Goal: Task Accomplishment & Management: Use online tool/utility

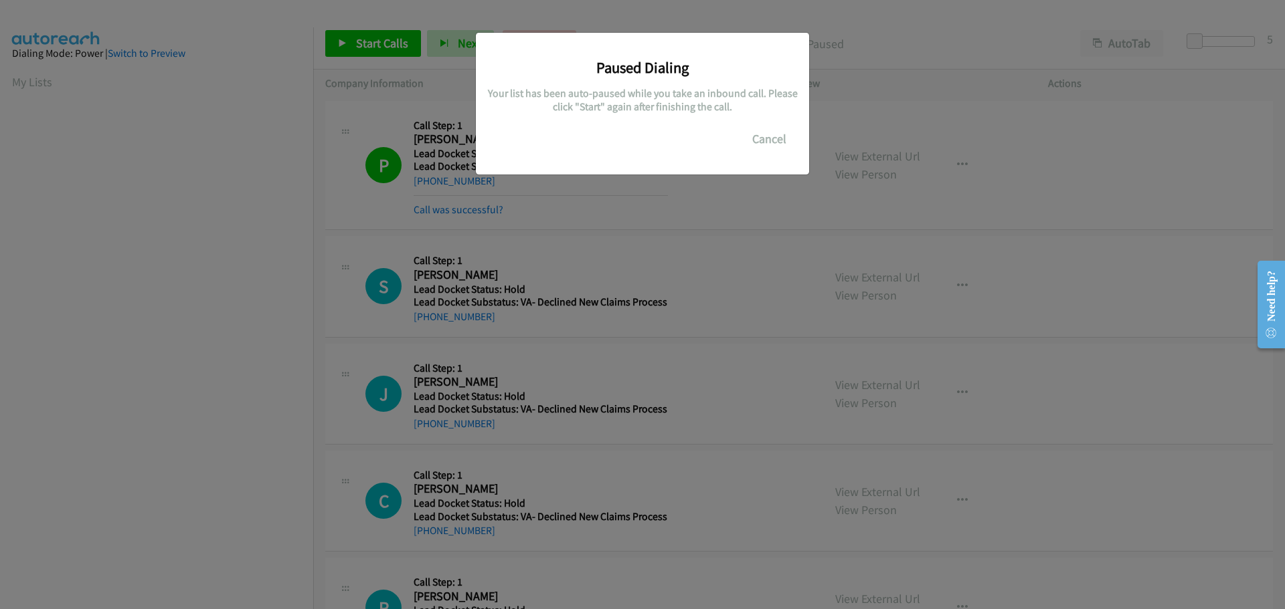
scroll to position [141, 0]
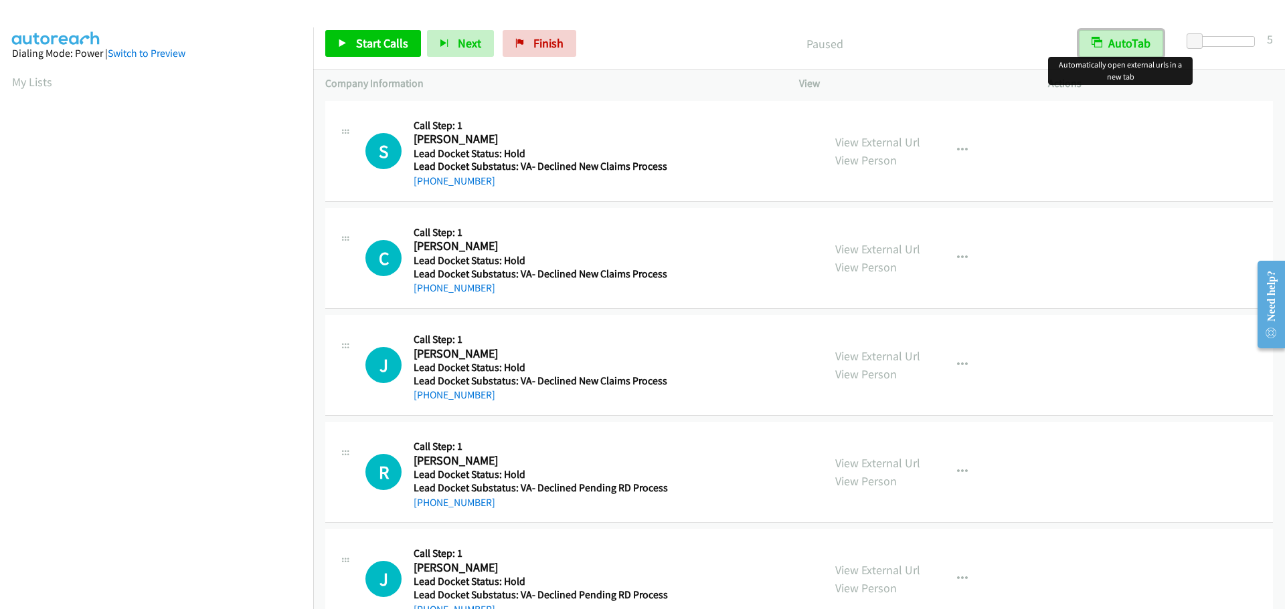
click at [1132, 41] on button "AutoTab" at bounding box center [1120, 43] width 84 height 27
click at [373, 42] on span "Start Calls" at bounding box center [382, 42] width 52 height 15
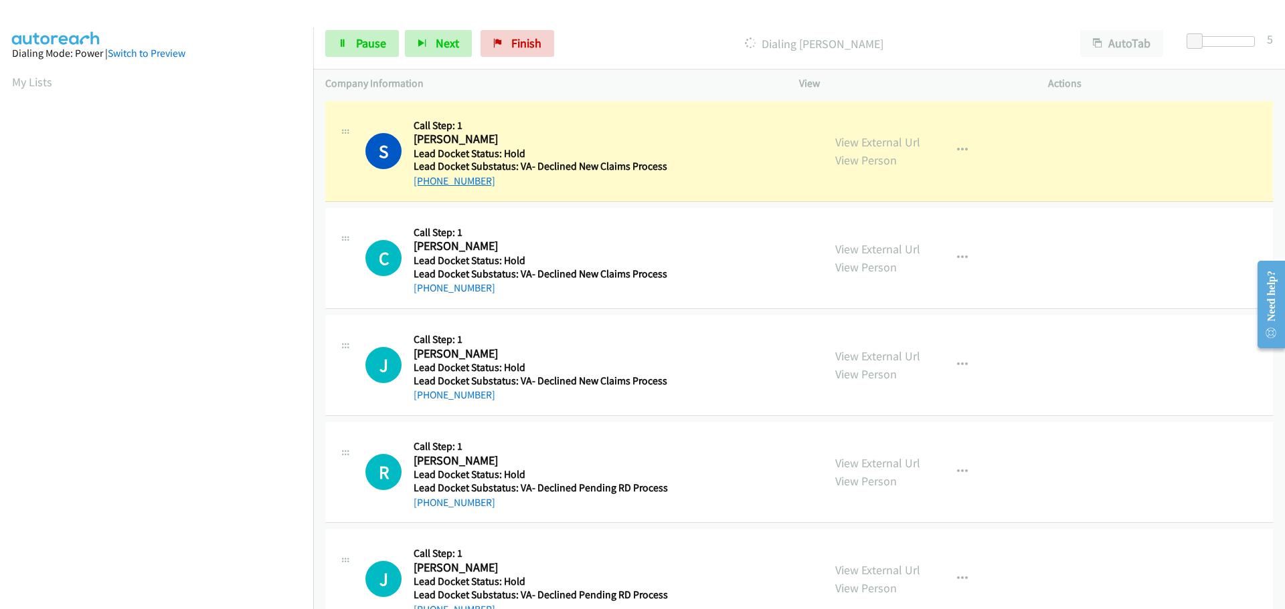
drag, startPoint x: 486, startPoint y: 179, endPoint x: 426, endPoint y: 186, distance: 61.3
click at [426, 186] on div "[PHONE_NUMBER]" at bounding box center [540, 181] width 254 height 16
copy link "[PHONE_NUMBER]"
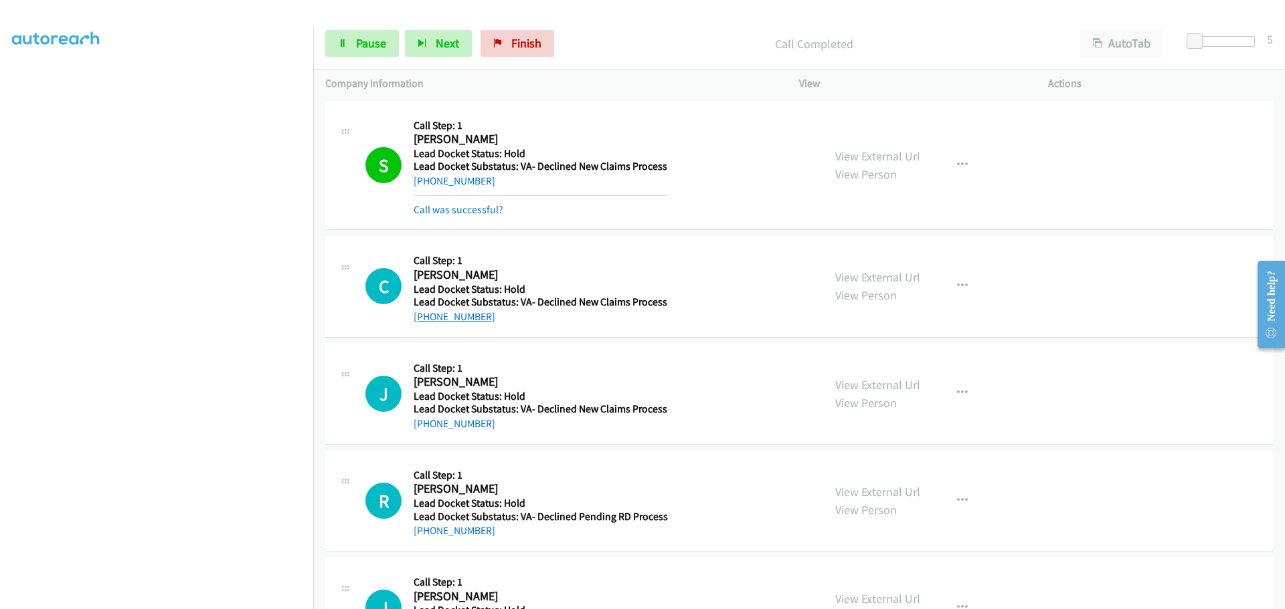
drag, startPoint x: 500, startPoint y: 321, endPoint x: 428, endPoint y: 321, distance: 71.6
click at [428, 321] on div "[PHONE_NUMBER]" at bounding box center [540, 317] width 254 height 16
copy link "[PHONE_NUMBER]"
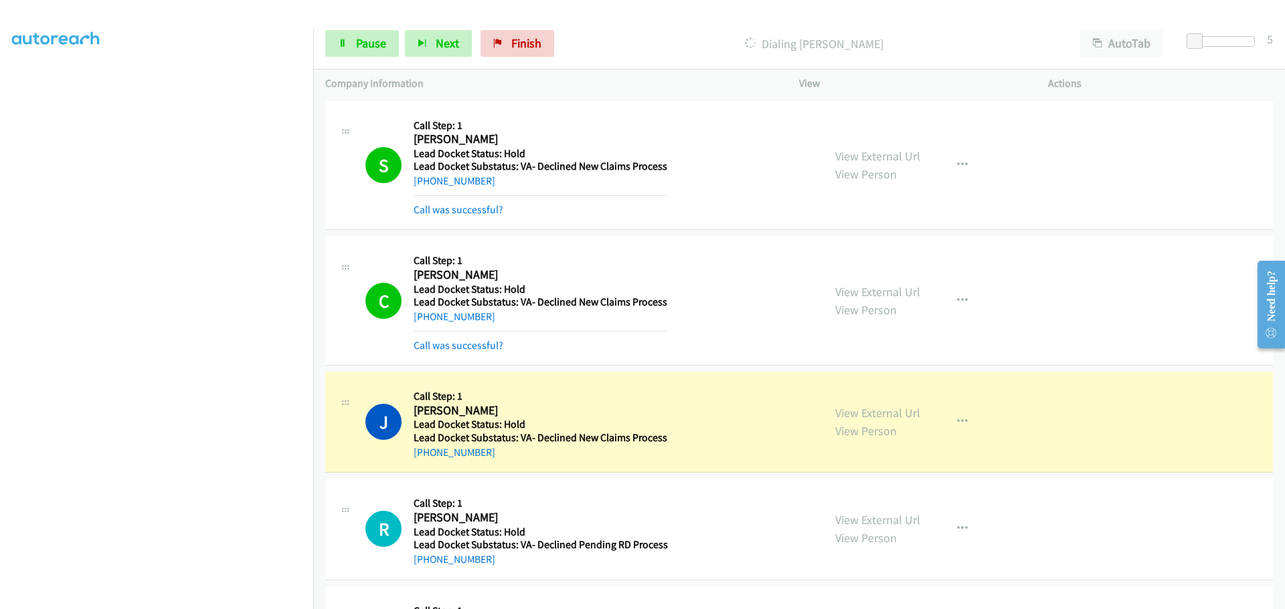
scroll to position [98, 0]
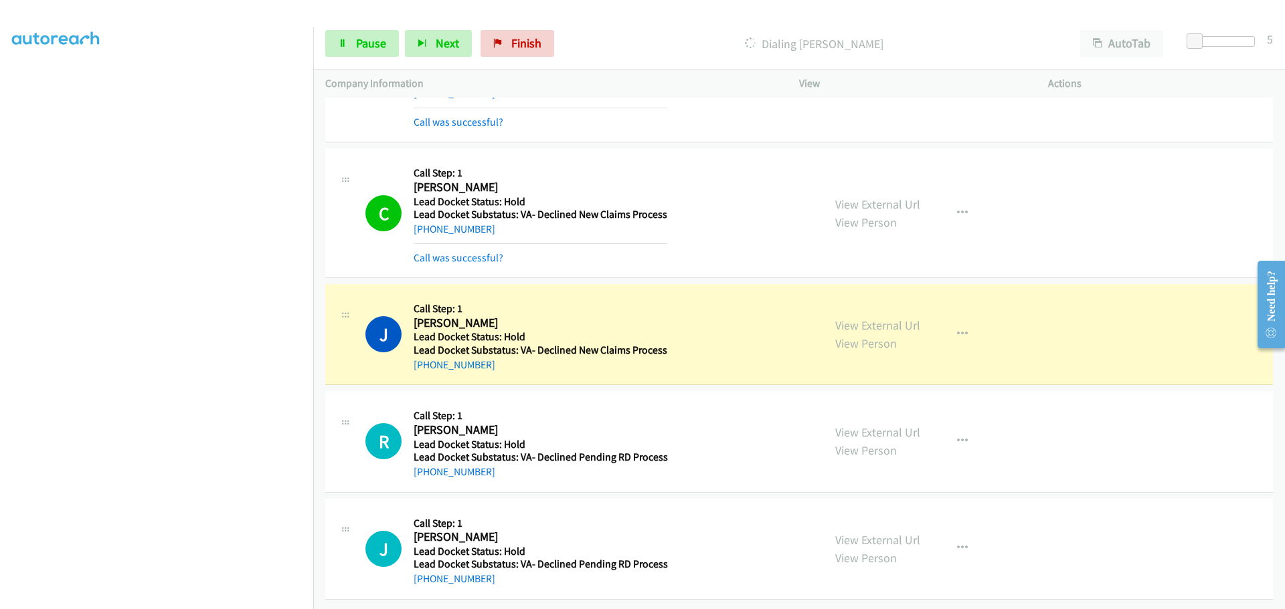
drag, startPoint x: 488, startPoint y: 353, endPoint x: 427, endPoint y: 361, distance: 62.2
click at [427, 361] on div "[PHONE_NUMBER]" at bounding box center [540, 365] width 254 height 16
copy link "[PHONE_NUMBER]"
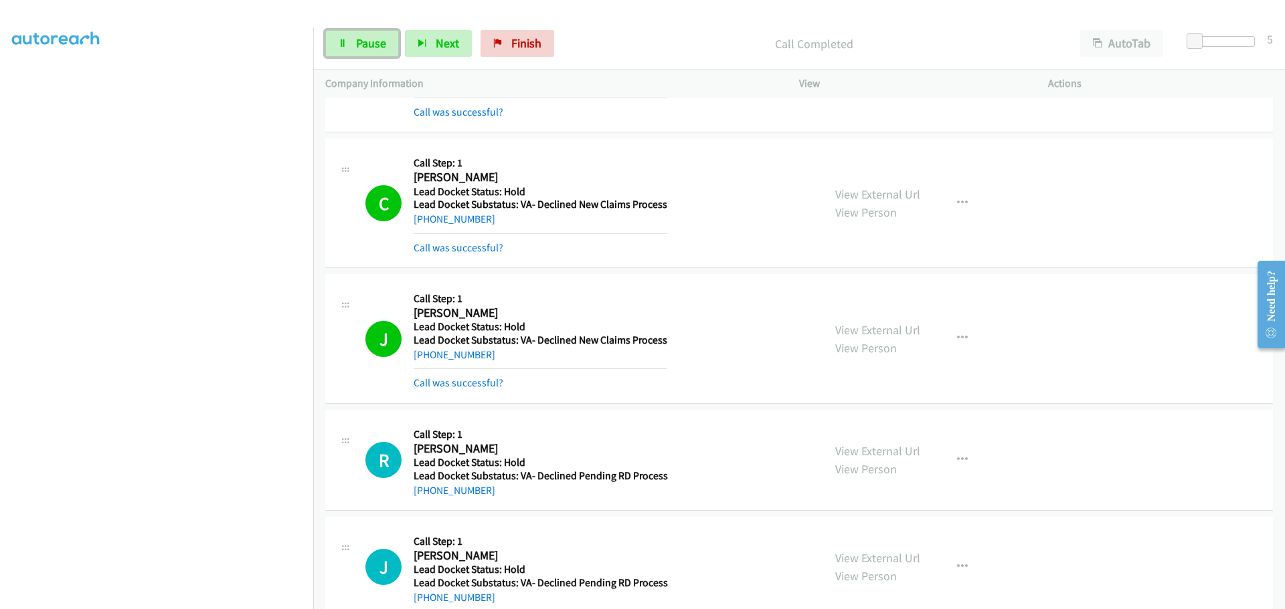
drag, startPoint x: 371, startPoint y: 41, endPoint x: 396, endPoint y: 24, distance: 30.8
click at [371, 43] on span "Pause" at bounding box center [371, 42] width 30 height 15
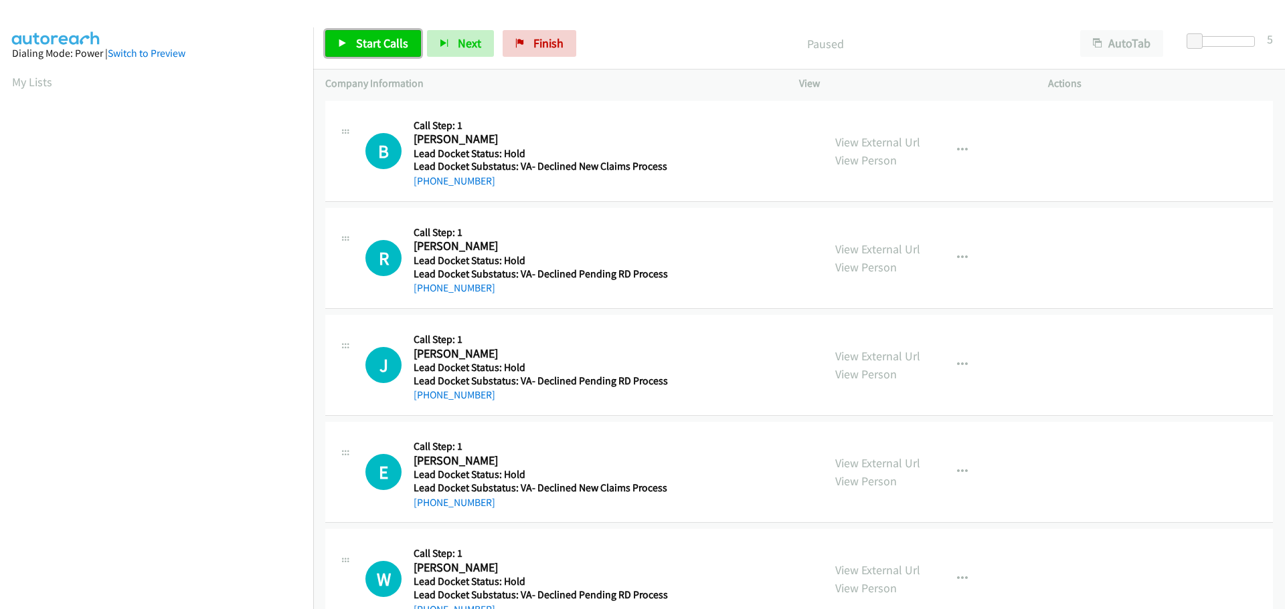
click at [403, 49] on span "Start Calls" at bounding box center [382, 42] width 52 height 15
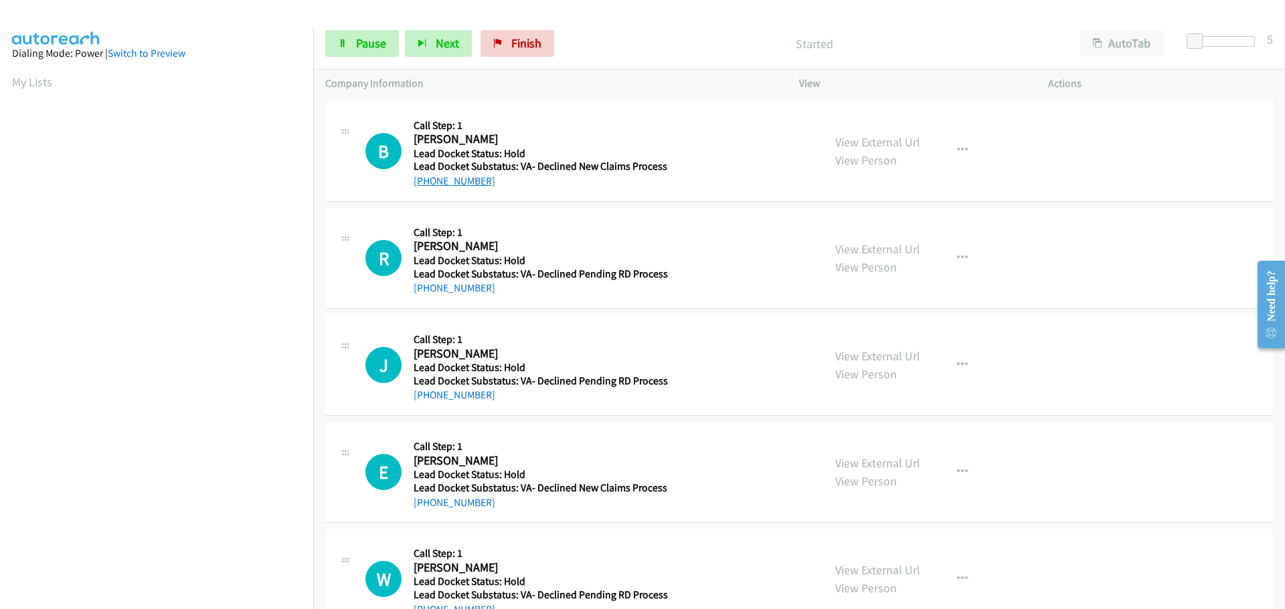
drag, startPoint x: 490, startPoint y: 181, endPoint x: 426, endPoint y: 183, distance: 63.6
click at [426, 183] on div "[PHONE_NUMBER]" at bounding box center [540, 181] width 254 height 16
copy link "903-505-0074"
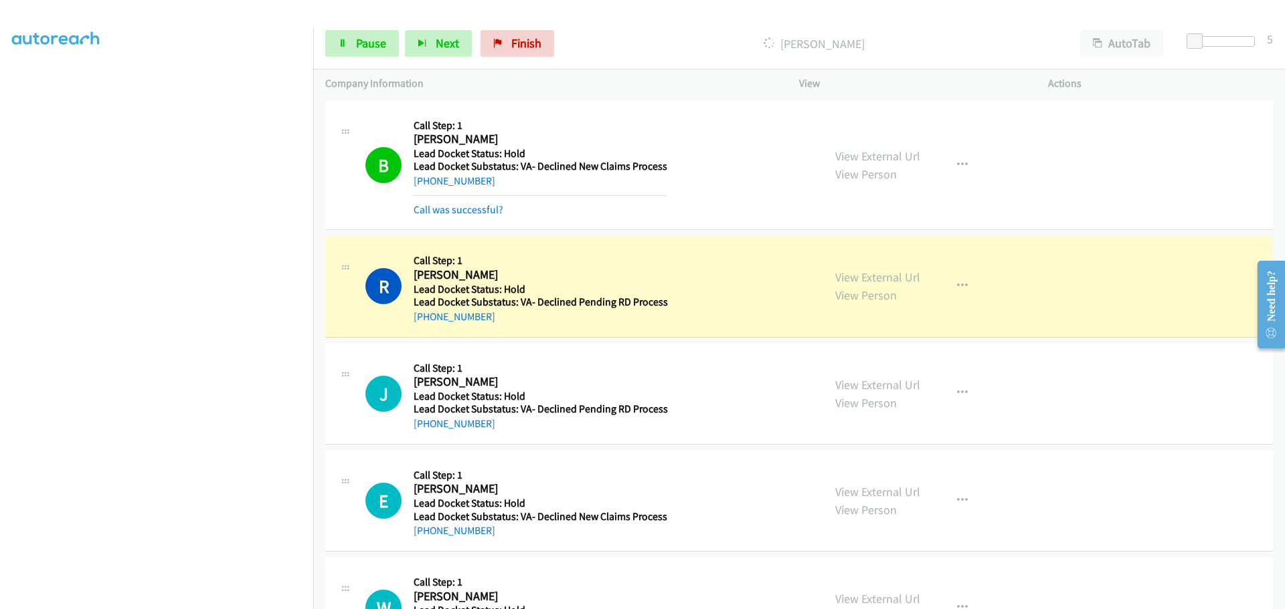
scroll to position [70, 0]
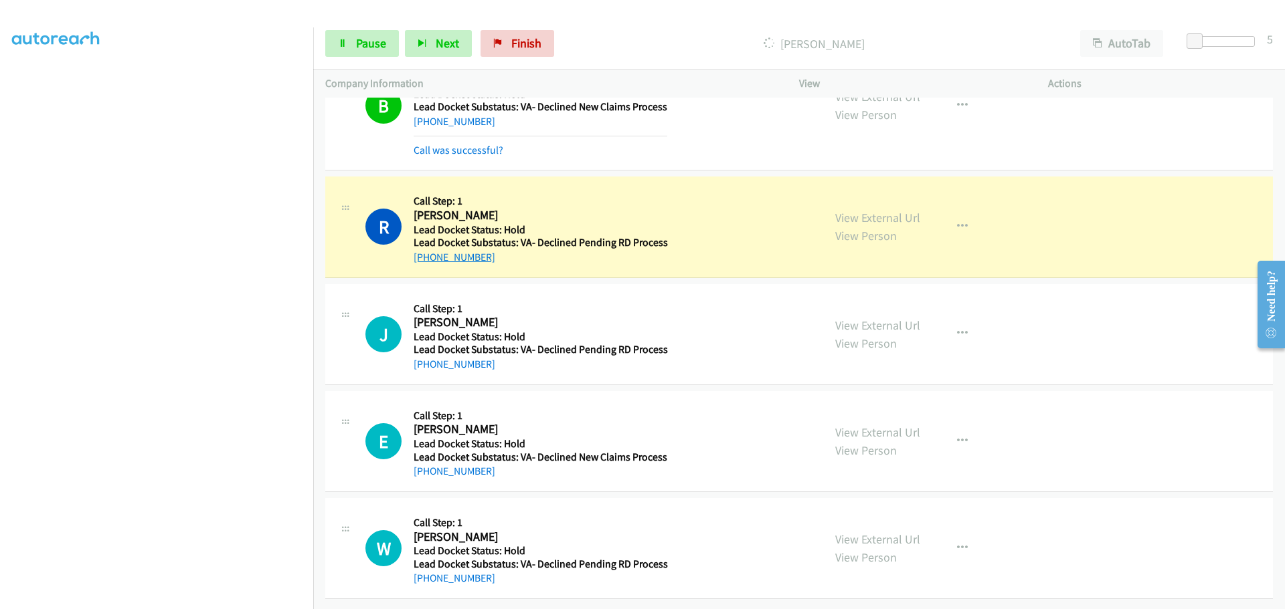
drag, startPoint x: 488, startPoint y: 250, endPoint x: 425, endPoint y: 252, distance: 63.6
click at [425, 252] on div "[PHONE_NUMBER]" at bounding box center [540, 258] width 254 height 16
copy link "615-405-6477"
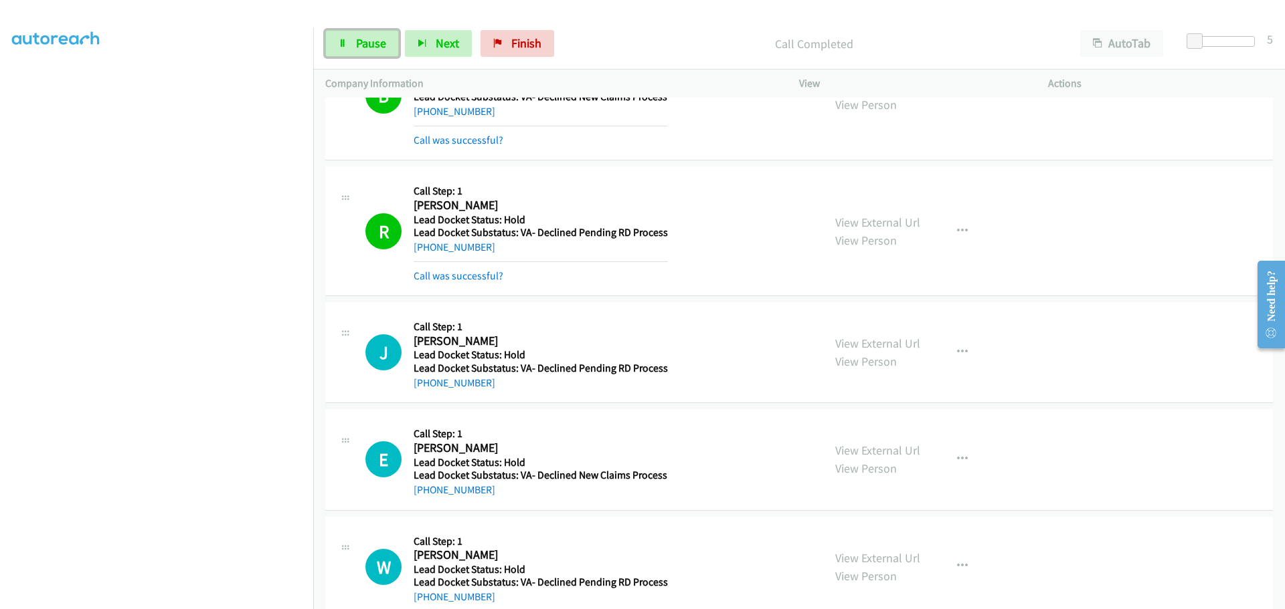
drag, startPoint x: 367, startPoint y: 42, endPoint x: 438, endPoint y: 0, distance: 83.1
click at [367, 42] on span "Pause" at bounding box center [371, 42] width 30 height 15
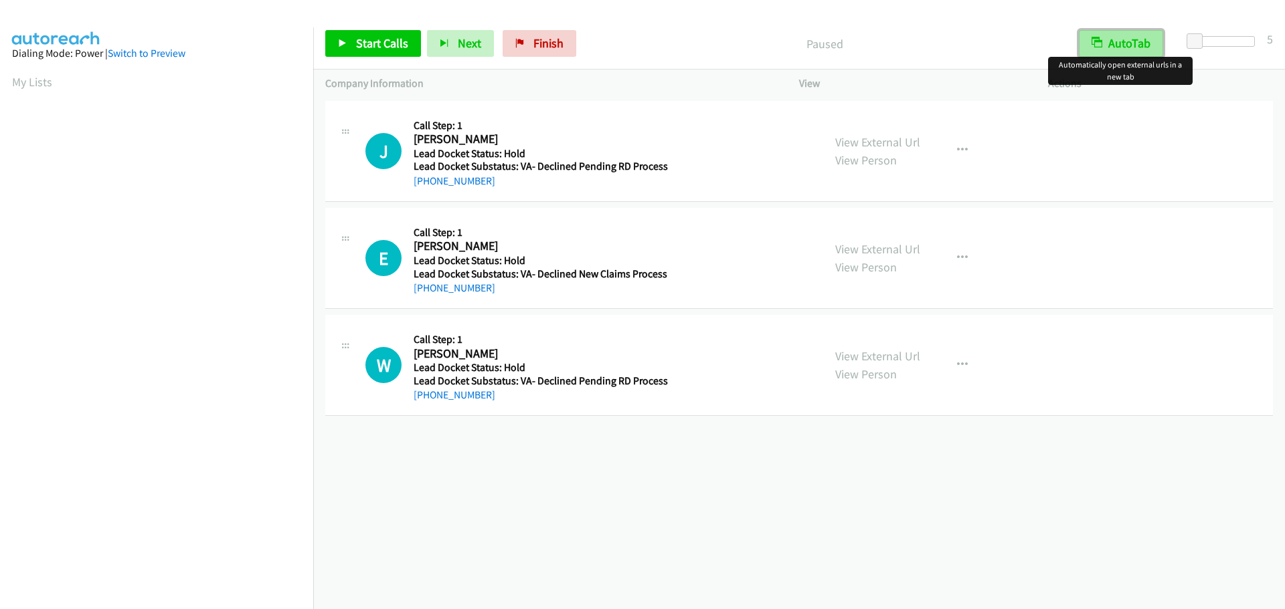
click at [1119, 34] on button "AutoTab" at bounding box center [1120, 43] width 84 height 27
click at [387, 43] on span "Start Calls" at bounding box center [382, 42] width 52 height 15
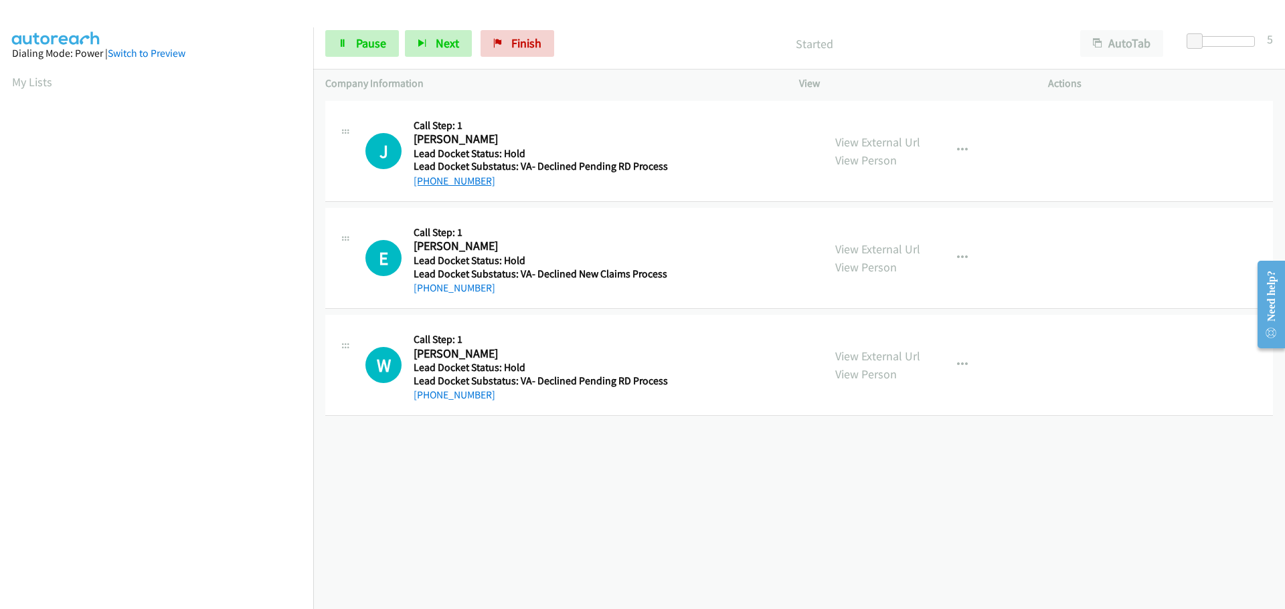
drag, startPoint x: 488, startPoint y: 183, endPoint x: 427, endPoint y: 186, distance: 61.0
click at [427, 186] on div "[PHONE_NUMBER]" at bounding box center [540, 181] width 254 height 16
copy link "915-493-7225"
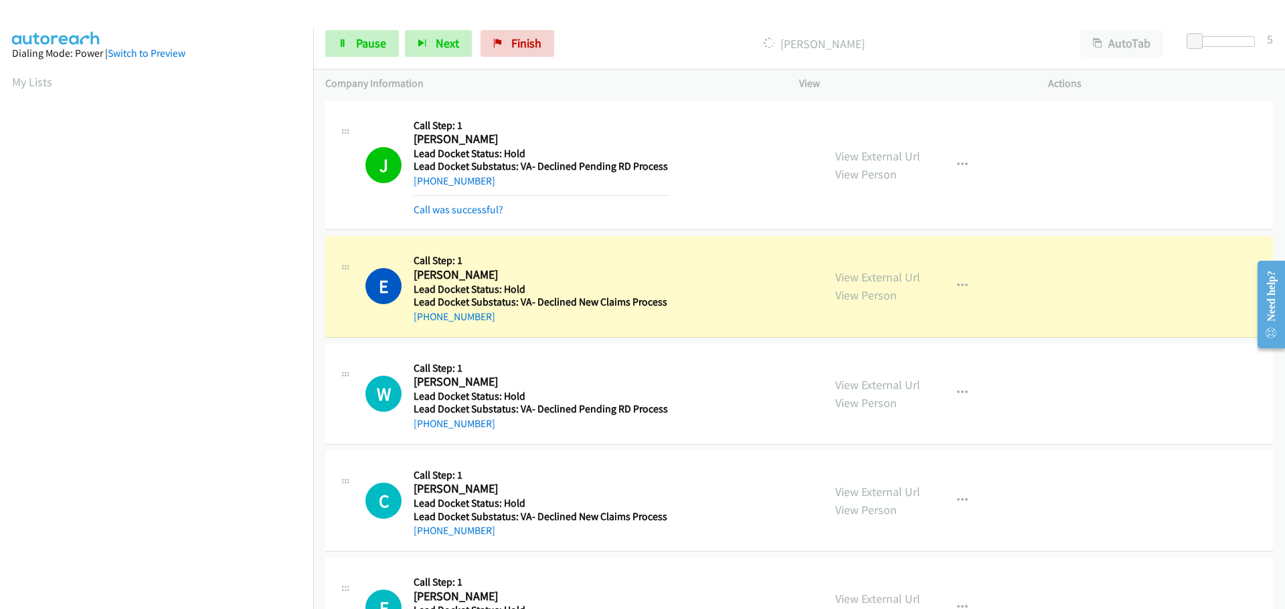
scroll to position [141, 0]
drag, startPoint x: 502, startPoint y: 320, endPoint x: 424, endPoint y: 322, distance: 77.6
click at [424, 322] on div "[PHONE_NUMBER]" at bounding box center [540, 317] width 254 height 16
copy link "207-290-4282"
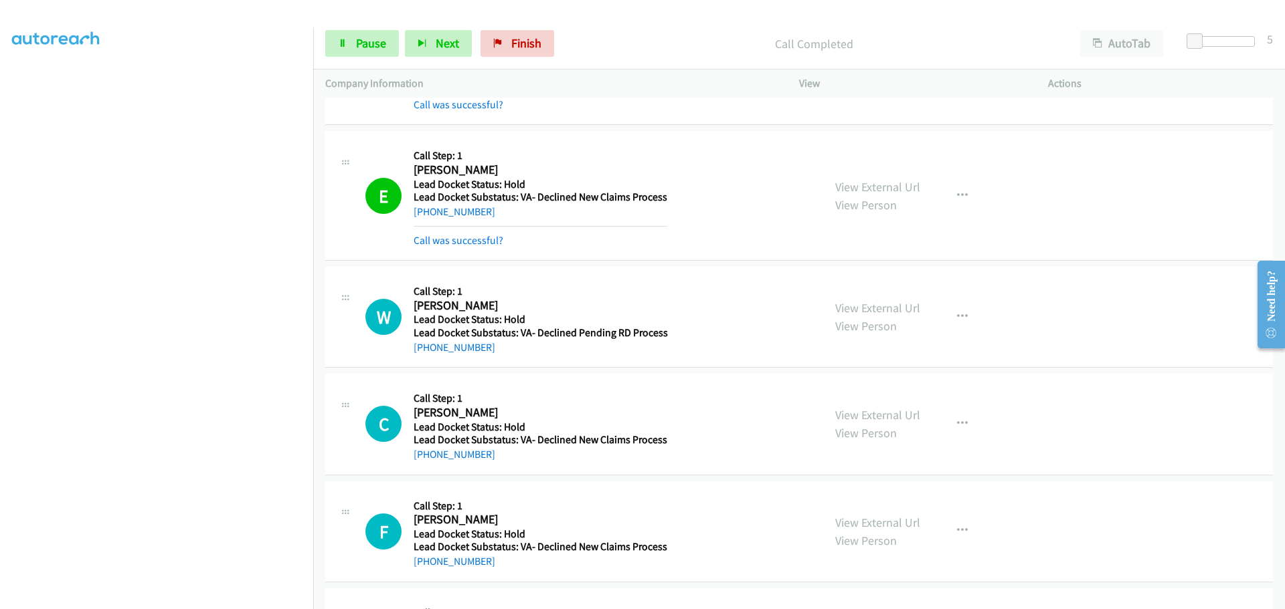
scroll to position [134, 0]
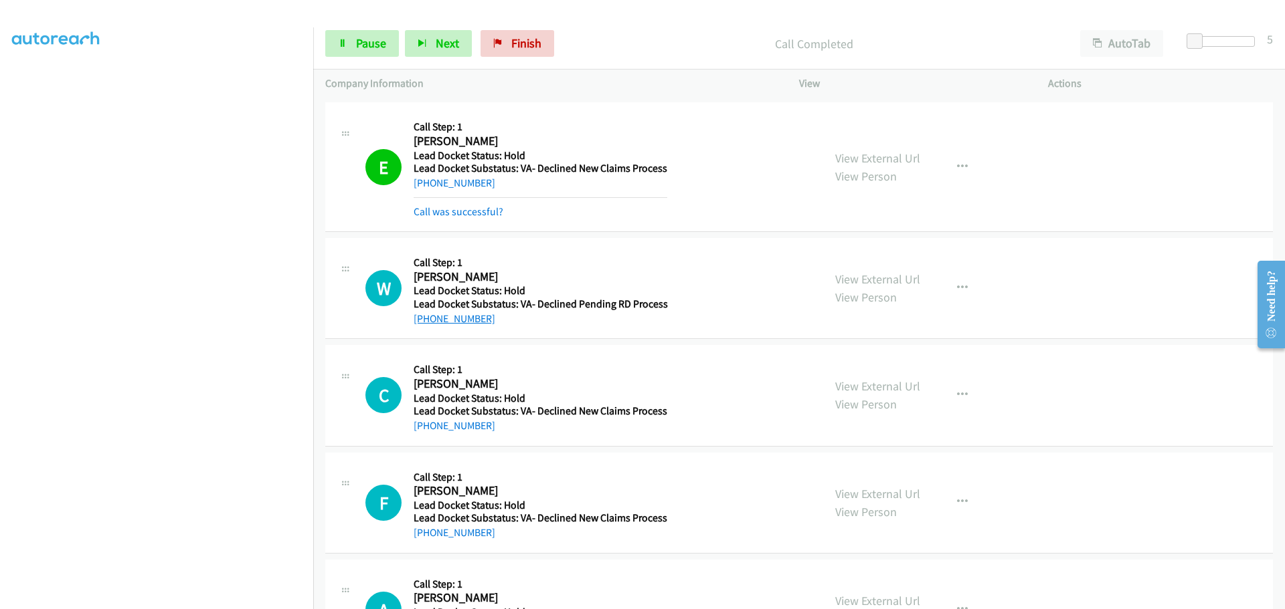
drag, startPoint x: 490, startPoint y: 320, endPoint x: 426, endPoint y: 324, distance: 63.7
click at [426, 324] on div "[PHONE_NUMBER]" at bounding box center [540, 319] width 254 height 16
copy link "518-466-7831"
